Goal: Information Seeking & Learning: Check status

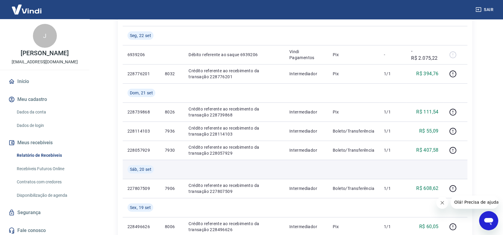
scroll to position [66, 0]
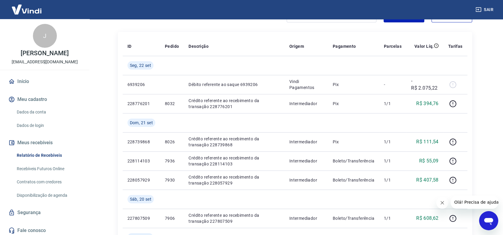
click at [487, 221] on icon "Abrir janela de mensagens" at bounding box center [488, 221] width 9 height 7
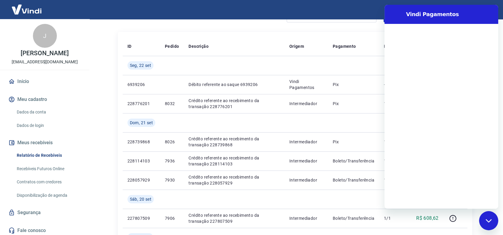
scroll to position [0, 0]
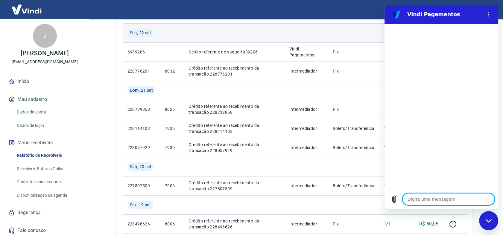
scroll to position [100, 0]
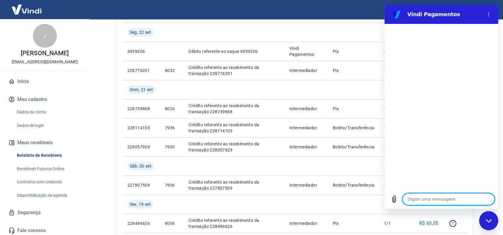
type textarea "x"
click at [436, 201] on textarea at bounding box center [448, 199] width 92 height 12
type textarea "B"
type textarea "x"
type textarea "Bo"
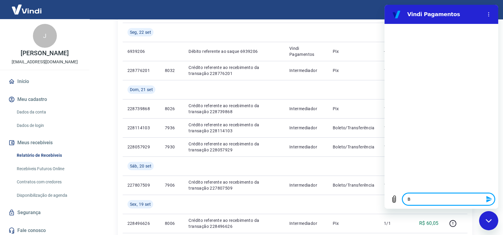
type textarea "x"
type textarea "Boa"
type textarea "x"
type textarea "Boa"
type textarea "x"
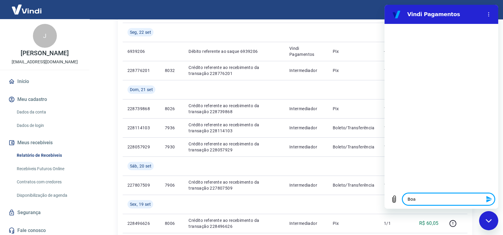
type textarea "Boa t"
type textarea "x"
type textarea "Boa ta"
type textarea "x"
type textarea "Boa tar"
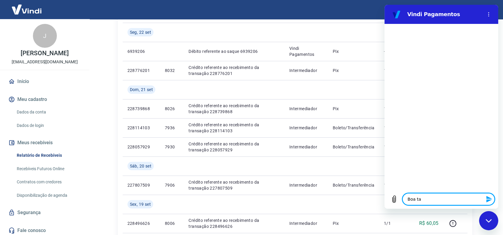
type textarea "x"
type textarea "Boa tard"
type textarea "x"
type textarea "Boa tarde"
type textarea "x"
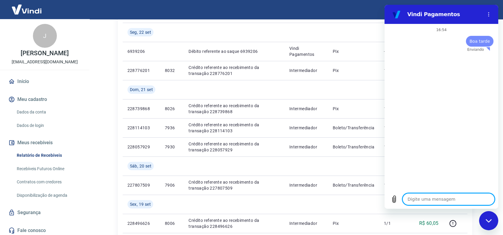
type textarea "x"
type textarea "P"
type textarea "x"
type textarea "Pr"
type textarea "x"
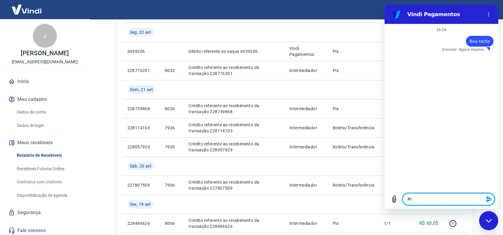
type textarea "Pre"
type textarea "x"
type textarea "Prec"
type textarea "x"
type textarea "Preci"
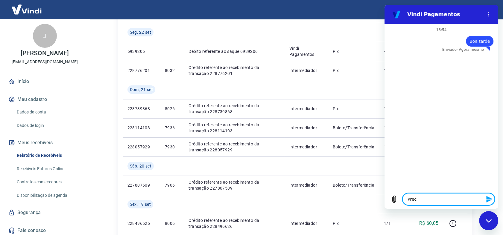
type textarea "x"
type textarea "Precis"
type textarea "x"
type textarea "Preciso"
type textarea "x"
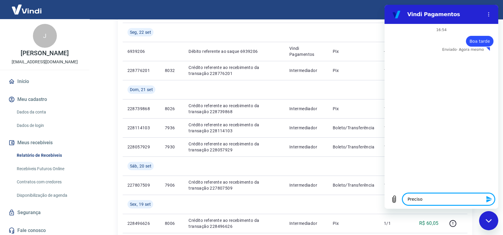
type textarea "Preciso"
type textarea "x"
type textarea "Preciso d"
type textarea "x"
type textarea "Preciso da"
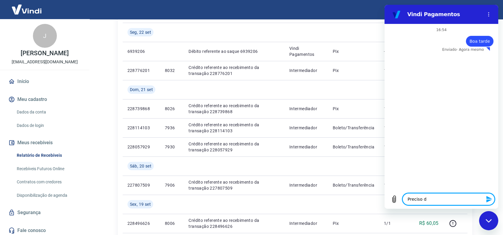
type textarea "x"
type textarea "Preciso da"
type textarea "x"
type textarea "Preciso da c"
type textarea "x"
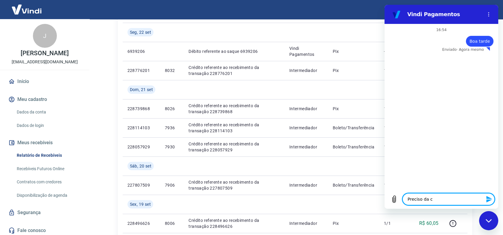
type textarea "Preciso da co"
type textarea "x"
type textarea "Preciso da com"
type textarea "x"
type textarea "Preciso da comp"
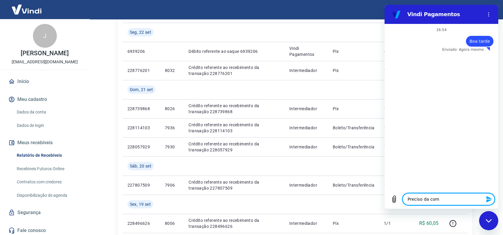
type textarea "x"
type textarea "Preciso da compo"
type textarea "x"
type textarea "Preciso da compos"
type textarea "x"
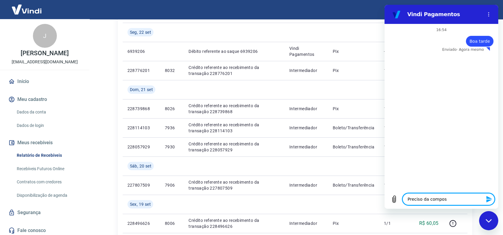
type textarea "Preciso da composi"
type textarea "x"
type textarea "Preciso da composiç"
type textarea "x"
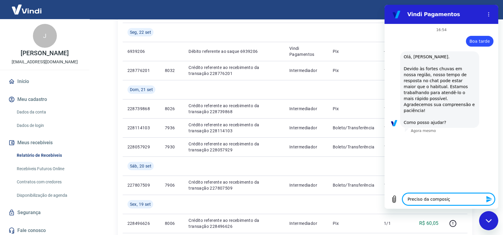
type textarea "Preciso da composiçã"
type textarea "x"
type textarea "Preciso da composição"
type textarea "x"
type textarea "Preciso da composição"
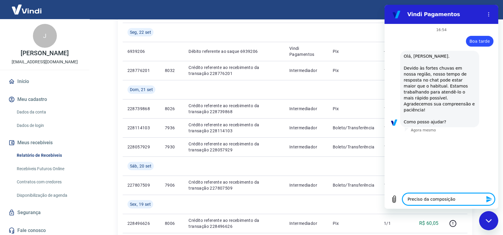
type textarea "x"
type textarea "Preciso da composição d"
type textarea "x"
type textarea "Preciso da composição de"
type textarea "x"
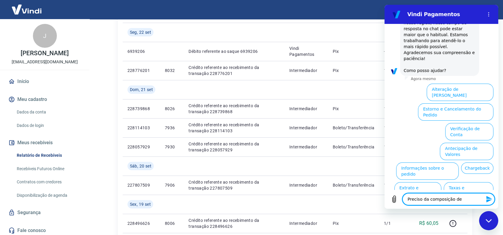
scroll to position [62, 0]
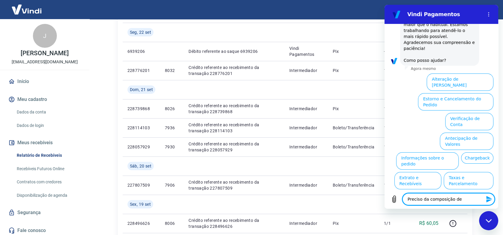
type textarea "Preciso da composição de"
type textarea "x"
drag, startPoint x: 460, startPoint y: 200, endPoint x: 396, endPoint y: 201, distance: 64.0
click at [396, 201] on div "Digite uma mensagem Preciso da composição de x" at bounding box center [441, 199] width 114 height 19
click at [441, 172] on button "Extrato e Recebíveis" at bounding box center [417, 180] width 47 height 17
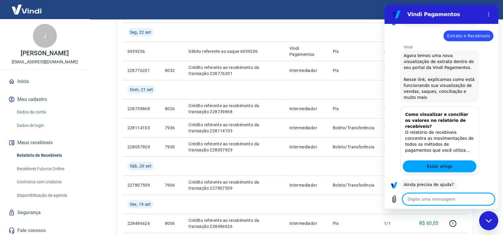
scroll to position [115, 0]
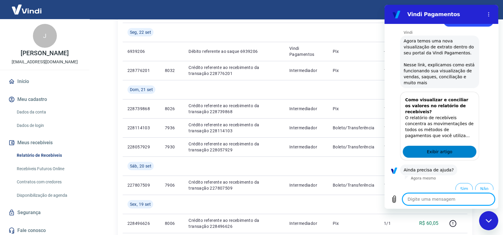
click at [436, 148] on span "Exibir artigo" at bounding box center [438, 151] width 25 height 7
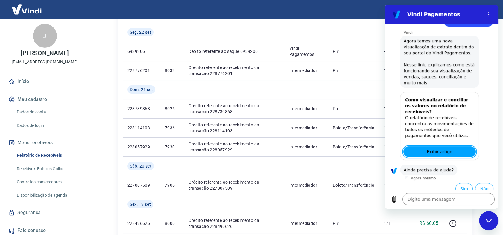
click at [50, 155] on link "Relatório de Recebíveis" at bounding box center [48, 156] width 68 height 12
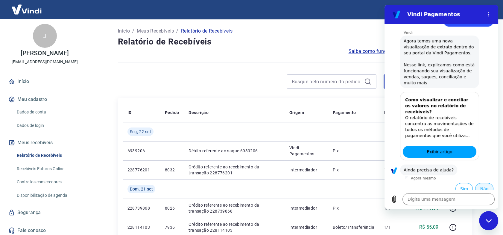
click at [478, 183] on button "Não" at bounding box center [484, 188] width 18 height 11
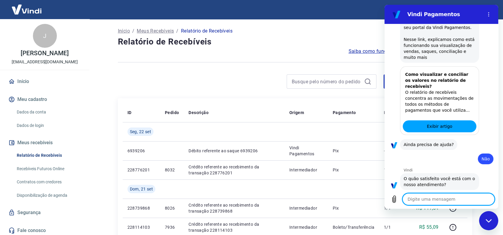
scroll to position [169, 0]
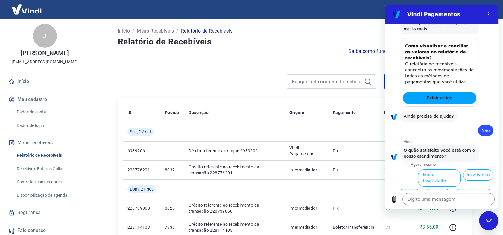
click at [404, 189] on button "Normal" at bounding box center [409, 194] width 24 height 11
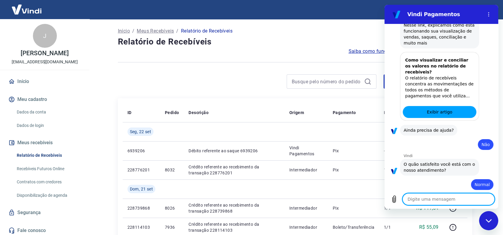
scroll to position [156, 0]
click at [487, 15] on icon "Menu de opções" at bounding box center [488, 14] width 5 height 5
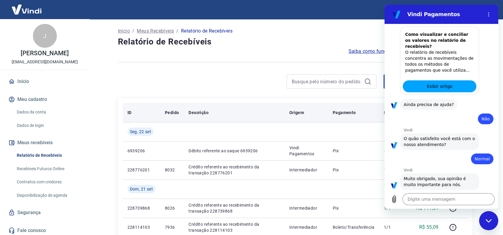
scroll to position [182, 0]
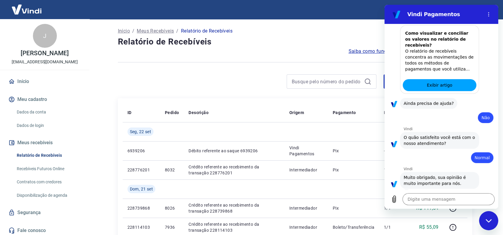
click at [492, 223] on div "Fechar janela de mensagens" at bounding box center [488, 221] width 18 height 18
type textarea "x"
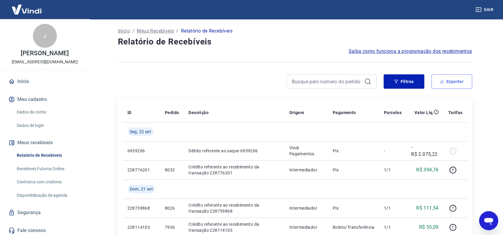
click at [449, 86] on button "Exportar" at bounding box center [451, 81] width 41 height 14
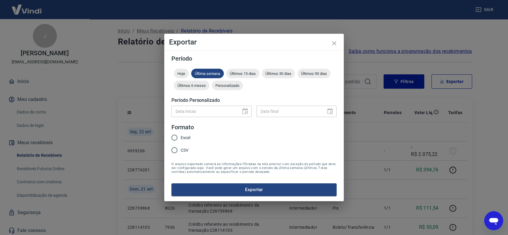
click at [173, 138] on input "Excel" at bounding box center [174, 138] width 13 height 13
radio input "true"
click at [246, 110] on div "Data inicial" at bounding box center [211, 111] width 80 height 11
click at [242, 68] on form "Período Hoje Última semana Últimos 15 dias Últimos 30 dias Últimos 90 dias Últi…" at bounding box center [253, 126] width 165 height 141
click at [246, 72] on span "Últimos 15 dias" at bounding box center [242, 73] width 33 height 4
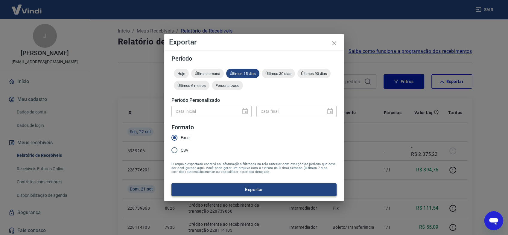
click at [232, 194] on button "Exportar" at bounding box center [253, 190] width 165 height 13
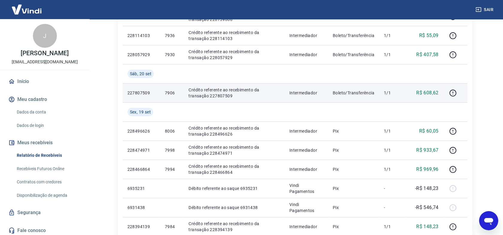
scroll to position [199, 0]
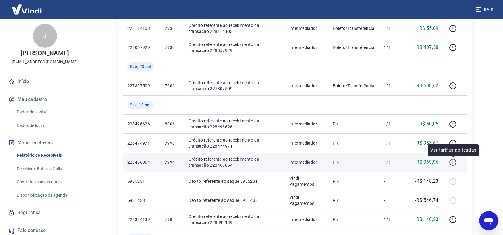
click at [454, 163] on icon "button" at bounding box center [452, 162] width 7 height 7
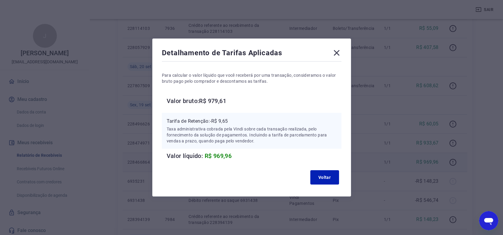
click at [337, 54] on icon at bounding box center [337, 53] width 10 height 10
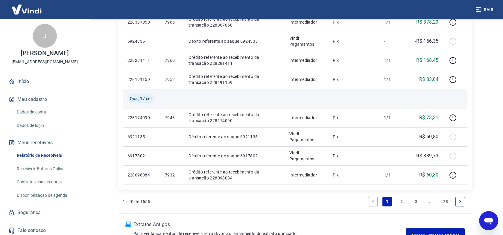
scroll to position [483, 0]
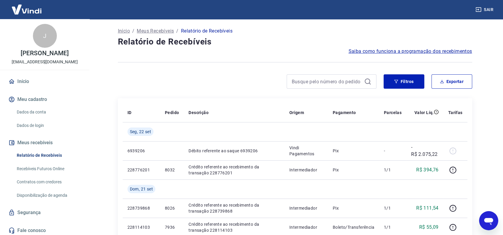
scroll to position [182, 0]
drag, startPoint x: 327, startPoint y: 36, endPoint x: 335, endPoint y: 36, distance: 8.1
click at [327, 36] on h4 "Relatório de Recebíveis" at bounding box center [295, 42] width 354 height 12
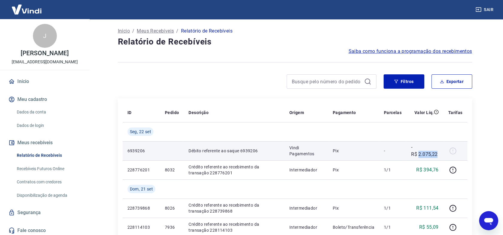
drag, startPoint x: 419, startPoint y: 154, endPoint x: 438, endPoint y: 154, distance: 19.1
click at [438, 154] on p "-R$ 2.075,22" at bounding box center [425, 151] width 28 height 14
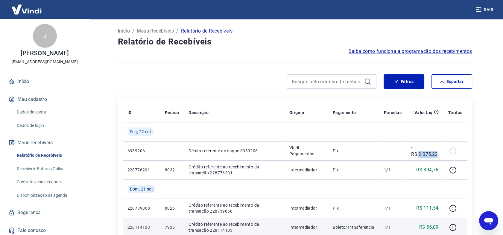
copy p "2.075,22"
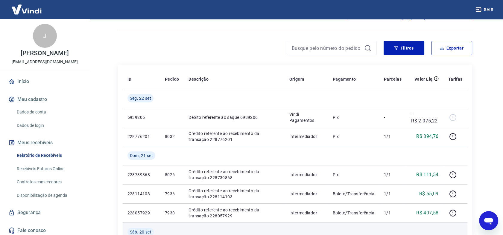
scroll to position [33, 0]
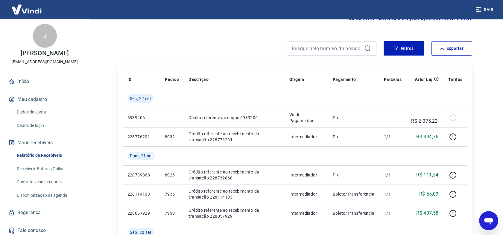
click at [388, 32] on div at bounding box center [295, 29] width 354 height 15
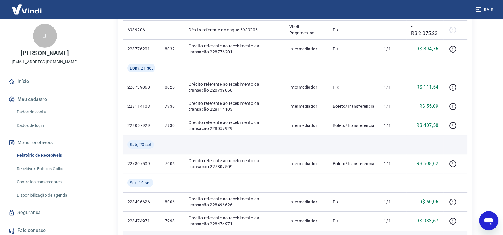
scroll to position [133, 0]
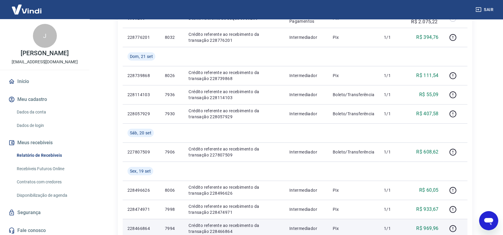
click at [494, 219] on div "Abrir janela de mensagens" at bounding box center [488, 221] width 18 height 18
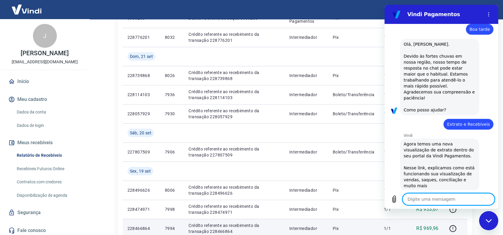
scroll to position [0, 0]
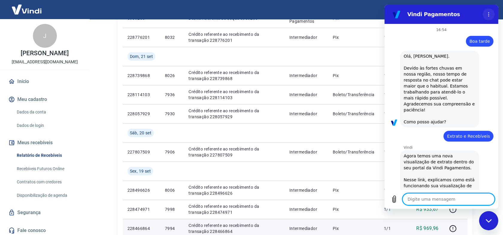
click at [485, 16] on button "Menu de opções" at bounding box center [488, 14] width 12 height 12
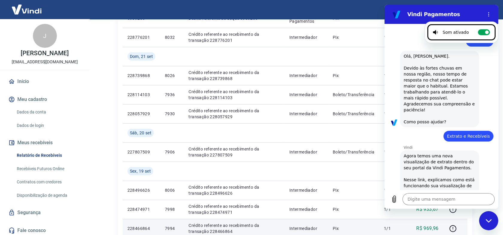
click at [485, 64] on div "diz: Olá, José Jack Donini. Devido às fortes chuvas em nossa região, nosso temp…" at bounding box center [443, 88] width 109 height 77
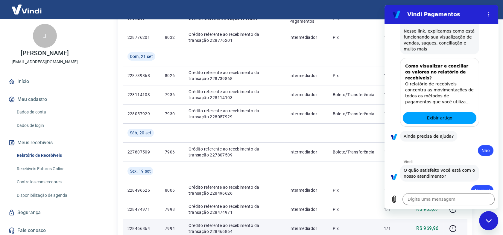
scroll to position [182, 0]
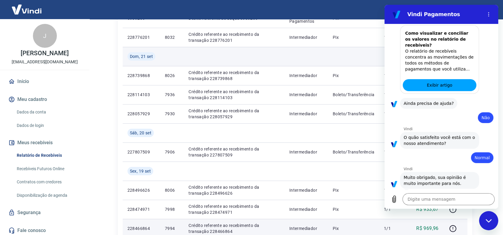
click at [357, 55] on td at bounding box center [353, 56] width 51 height 19
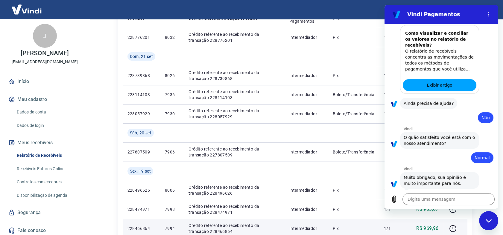
click at [489, 218] on div "Fechar janela de mensagens" at bounding box center [488, 221] width 18 height 18
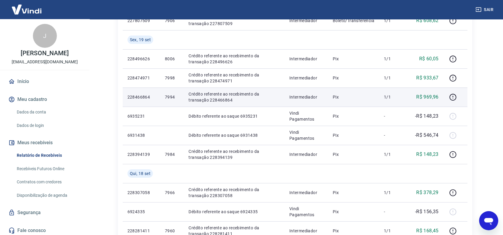
scroll to position [266, 0]
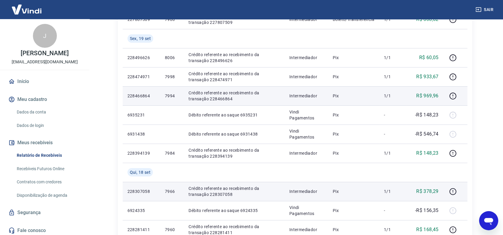
click at [226, 193] on p "Crédito referente ao recebimento da transação 228307058" at bounding box center [233, 192] width 91 height 12
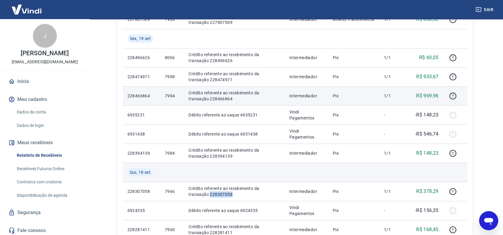
copy p "228307058"
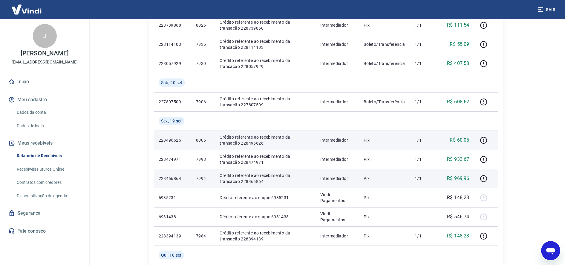
scroll to position [174, 0]
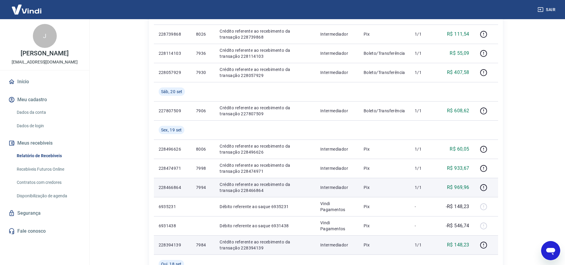
click at [256, 235] on p "Crédito referente ao recebimento da transação 228394139" at bounding box center [265, 245] width 91 height 12
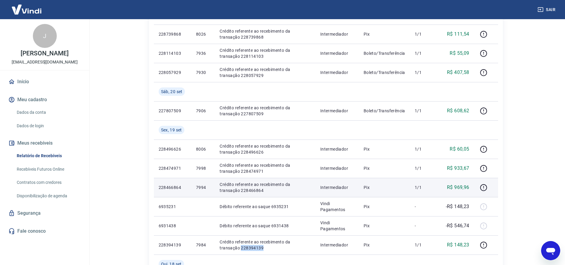
copy p "228394139"
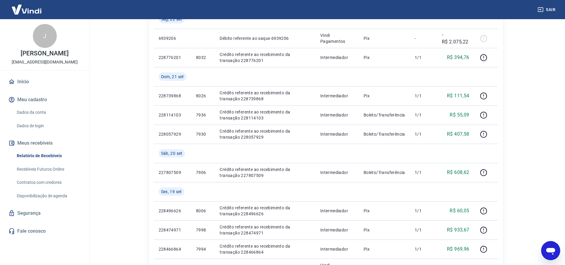
scroll to position [106, 0]
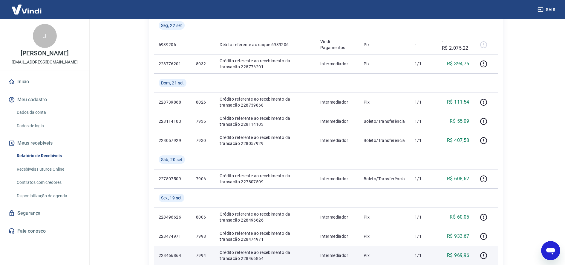
click at [248, 235] on p "Crédito referente ao recebimento da transação 228466864" at bounding box center [265, 255] width 91 height 12
copy p "228466864"
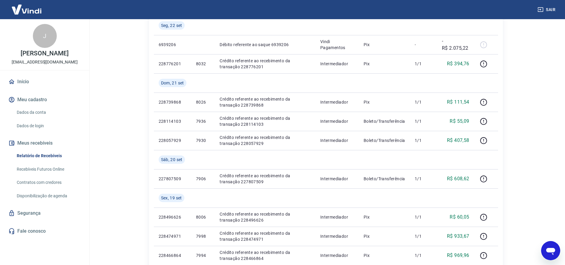
click at [507, 158] on html "Sair J José Jack Donini vendas@medfio.com.br Início Meu cadastro Dados da conta…" at bounding box center [282, 26] width 565 height 265
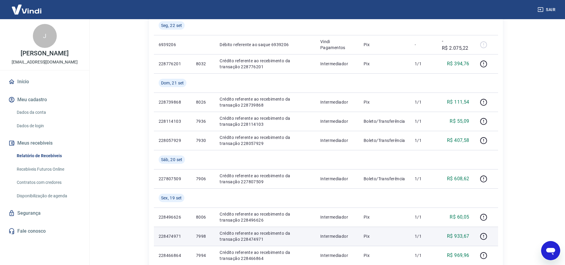
click at [251, 235] on p "Crédito referente ao recebimento da transação 228474971" at bounding box center [265, 236] width 91 height 12
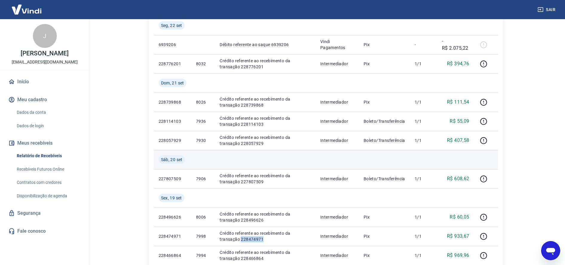
copy p "228474971"
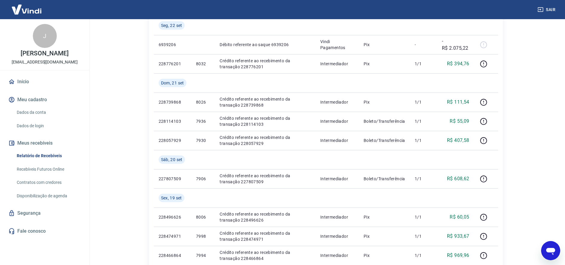
click at [22, 14] on img at bounding box center [26, 9] width 39 height 18
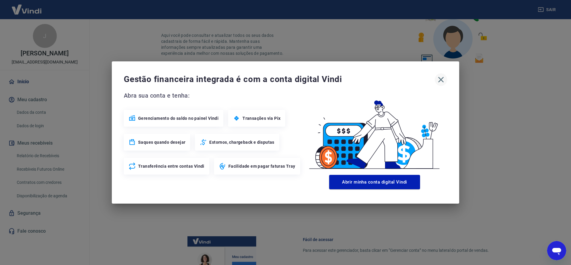
click at [444, 83] on icon "button" at bounding box center [441, 80] width 10 height 10
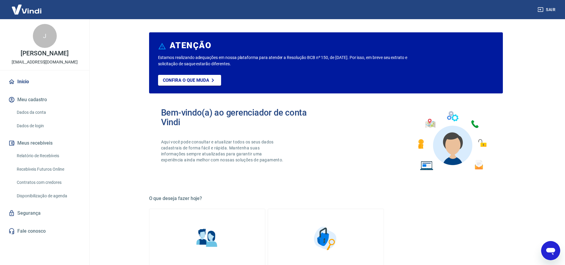
click at [16, 12] on img at bounding box center [26, 9] width 39 height 18
type textarea "x"
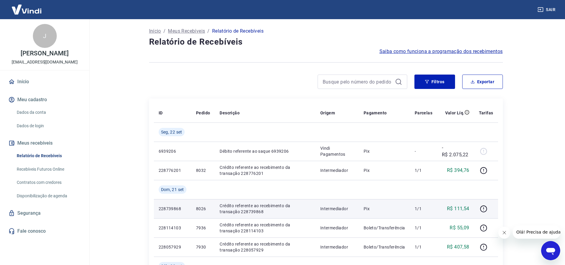
drag, startPoint x: 530, startPoint y: 204, endPoint x: 437, endPoint y: 201, distance: 93.0
click at [530, 204] on main "Início / Meus Recebíveis / Relatório de Recebíveis Relatório de Recebíveis Saib…" at bounding box center [326, 142] width 479 height 246
click at [256, 209] on p "Crédito referente ao recebimento da transação 228739868" at bounding box center [265, 208] width 91 height 12
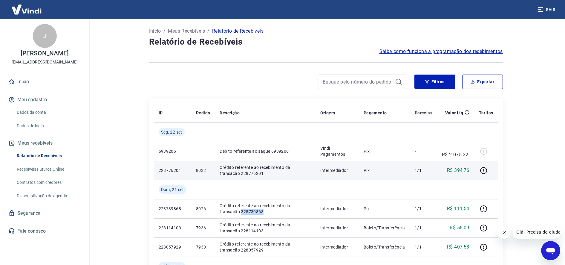
copy p "228739868"
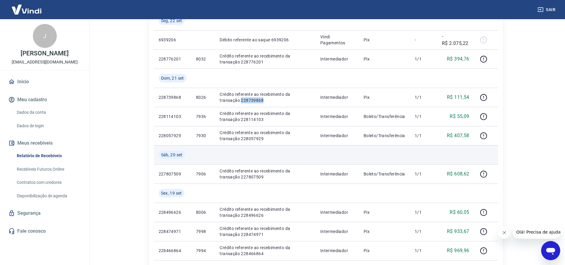
scroll to position [112, 0]
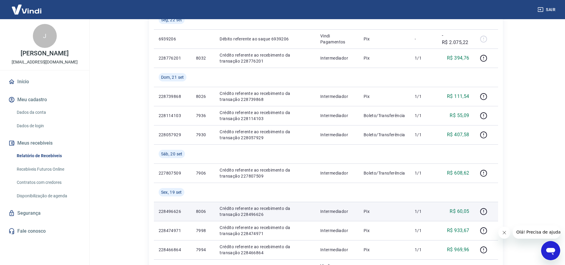
click at [257, 213] on p "Crédito referente ao recebimento da transação 228496626" at bounding box center [265, 211] width 91 height 12
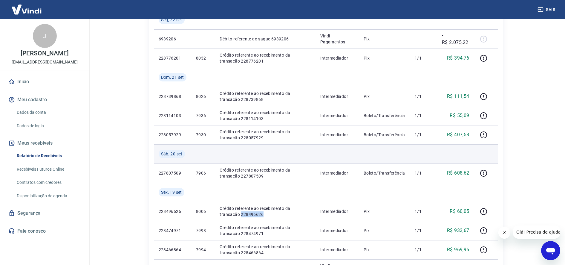
copy p "228496626"
